Goal: Information Seeking & Learning: Learn about a topic

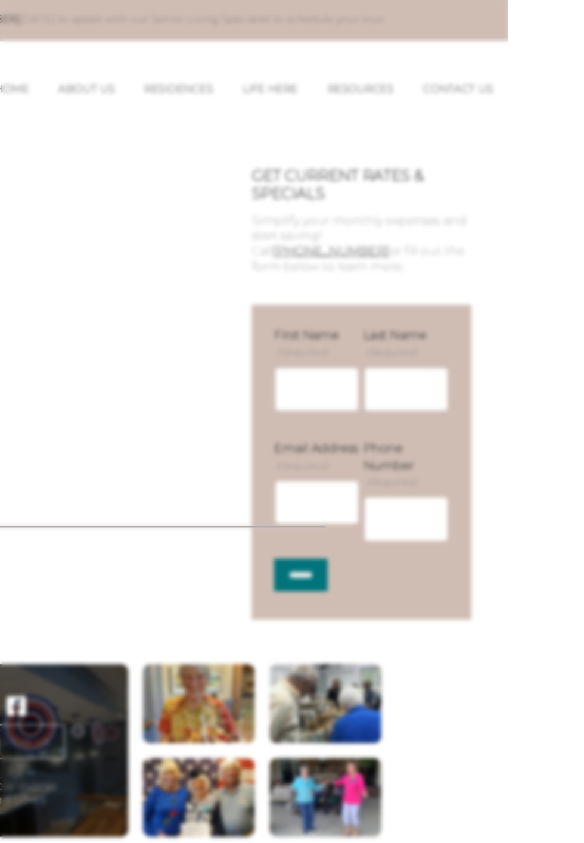
scroll to position [2, 0]
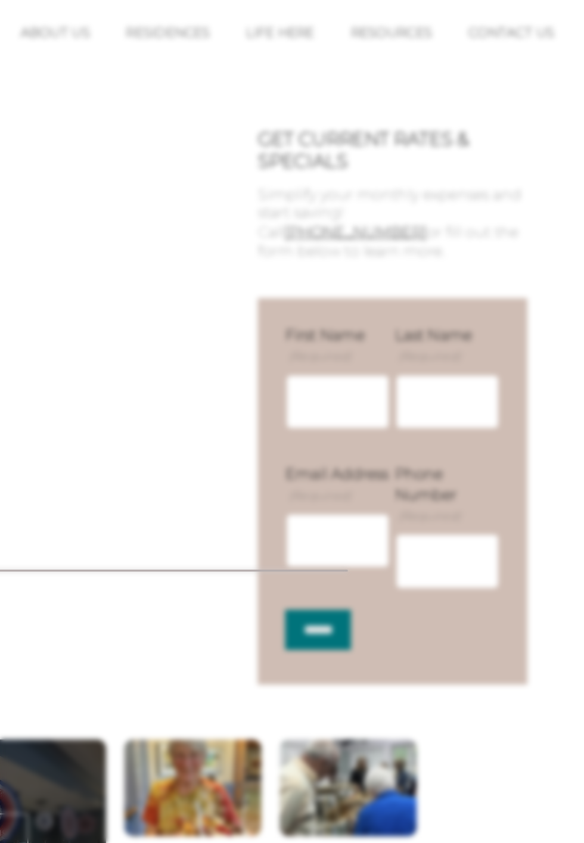
click at [499, 240] on div at bounding box center [292, 421] width 584 height 843
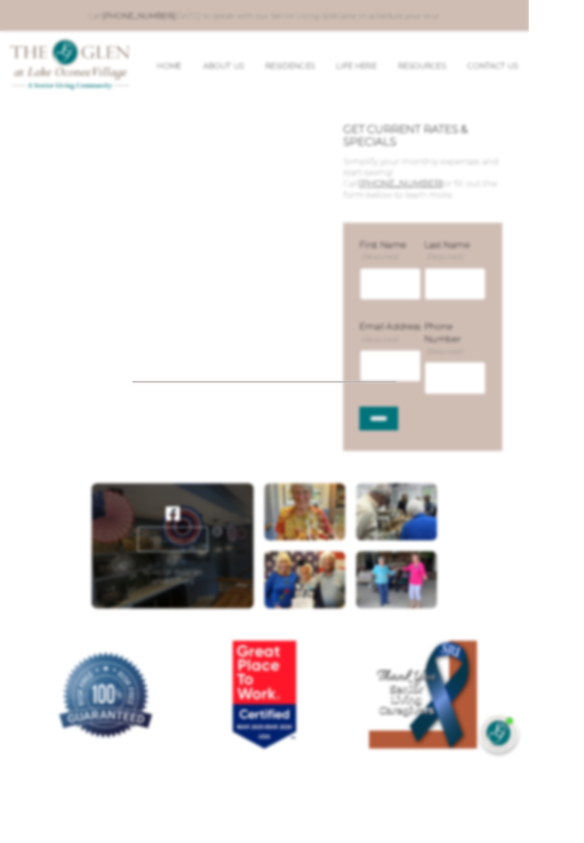
scroll to position [1, 0]
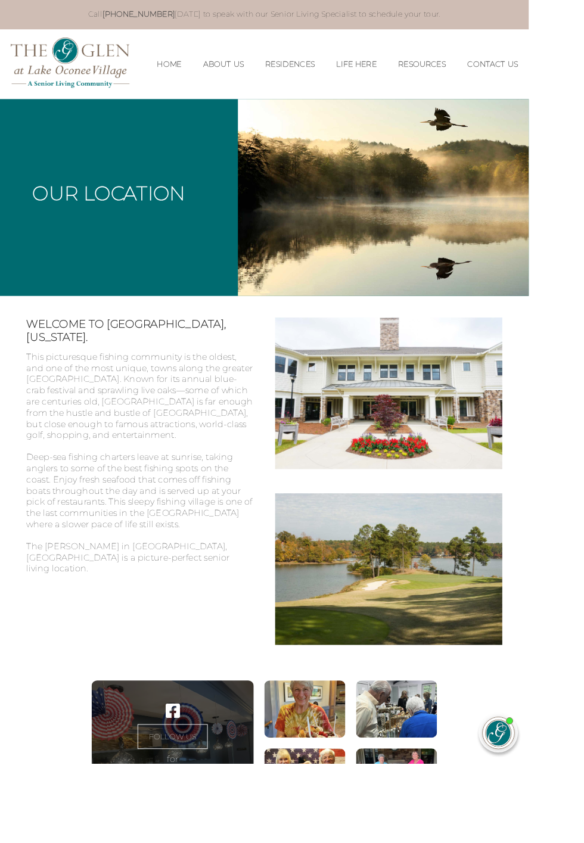
scroll to position [3, 0]
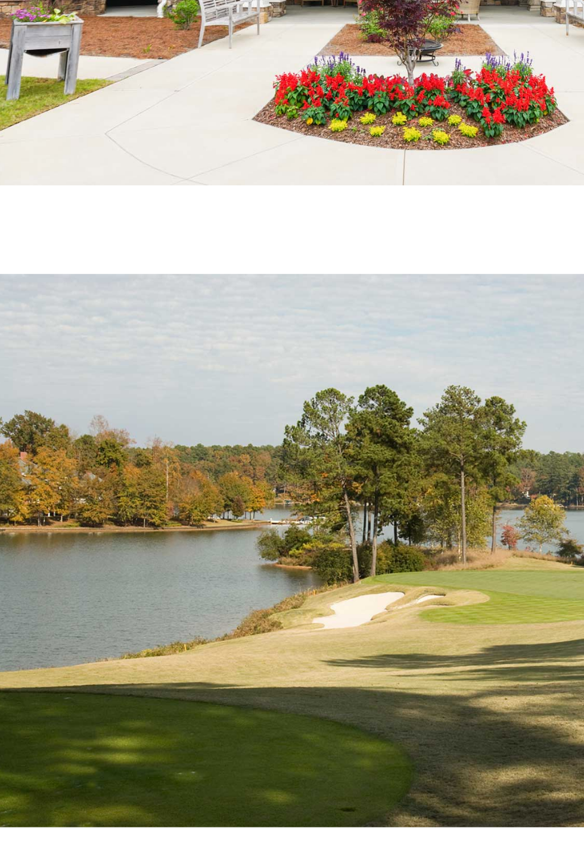
click at [397, 710] on img at bounding box center [429, 627] width 251 height 167
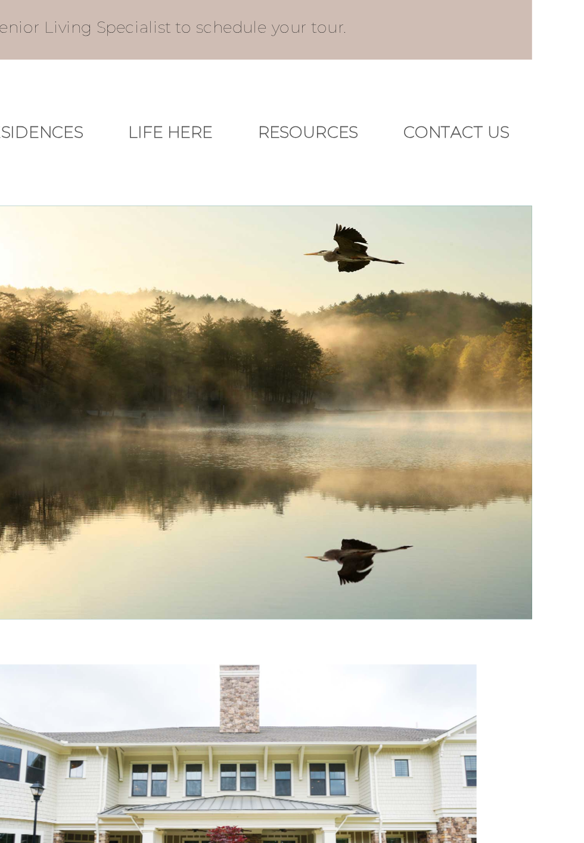
scroll to position [0, 0]
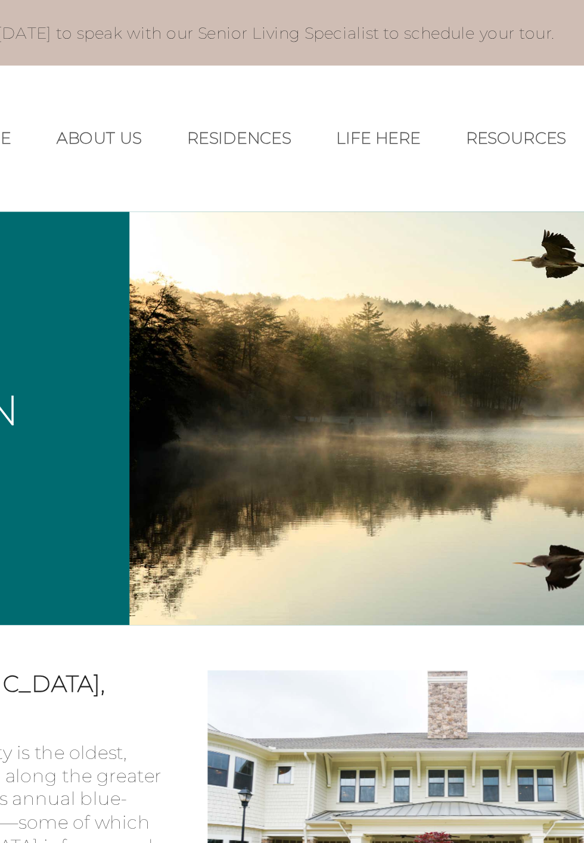
click at [347, 78] on link "Residences" at bounding box center [320, 73] width 55 height 10
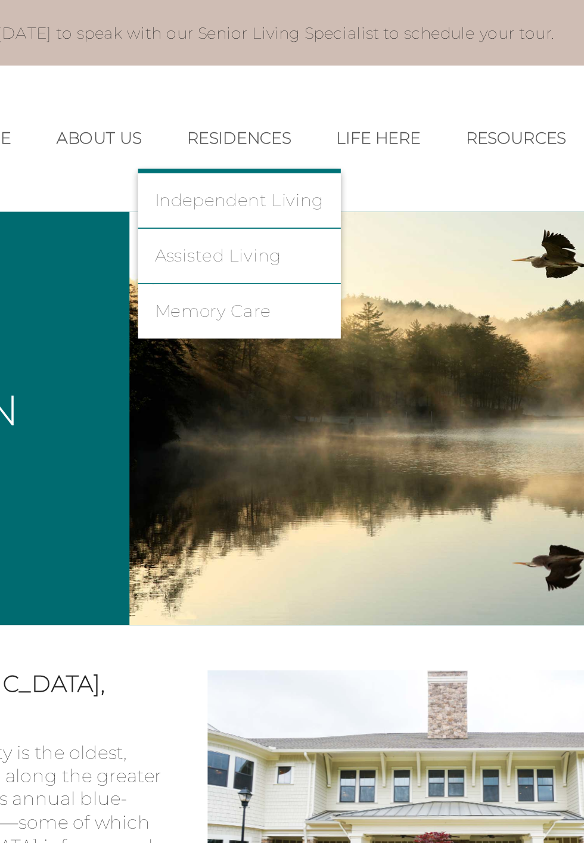
click at [365, 111] on link "Independent Living" at bounding box center [320, 105] width 89 height 11
